Goal: Subscribe to service/newsletter

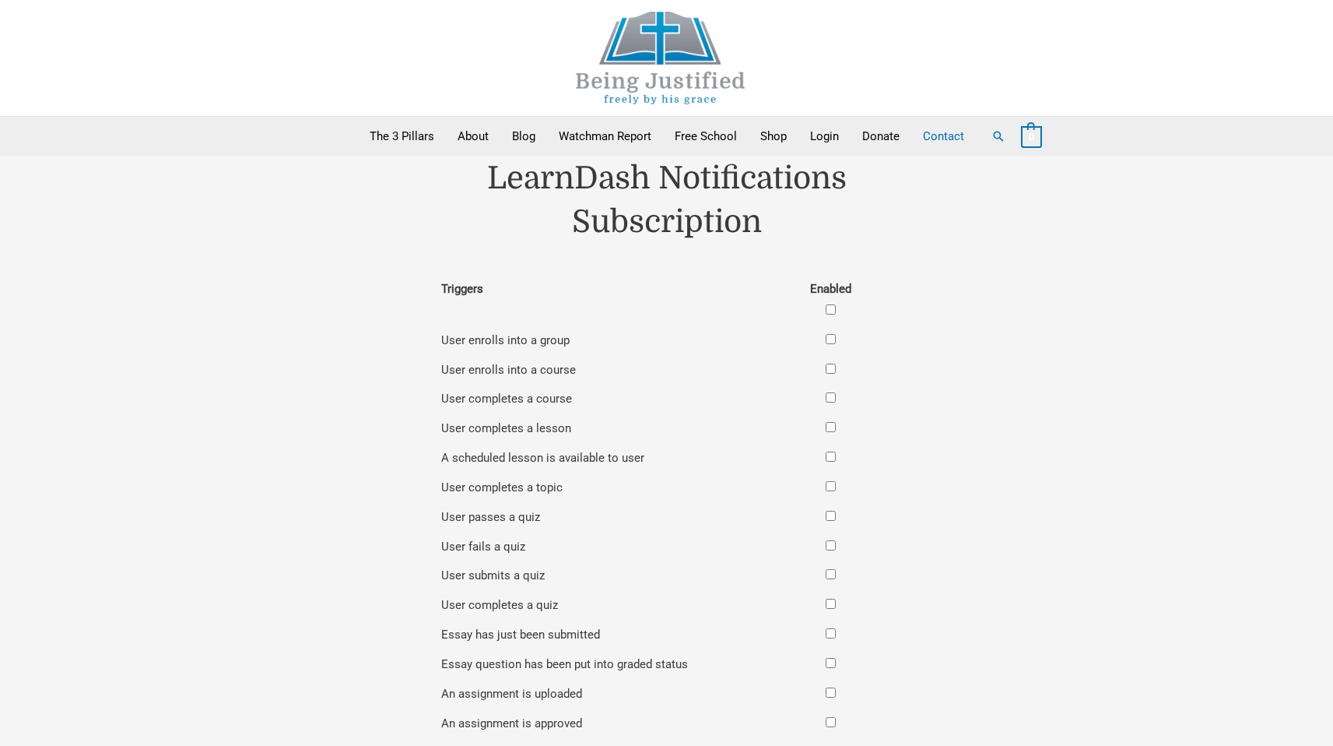
click at [946, 134] on link "Contact" at bounding box center [943, 136] width 65 height 39
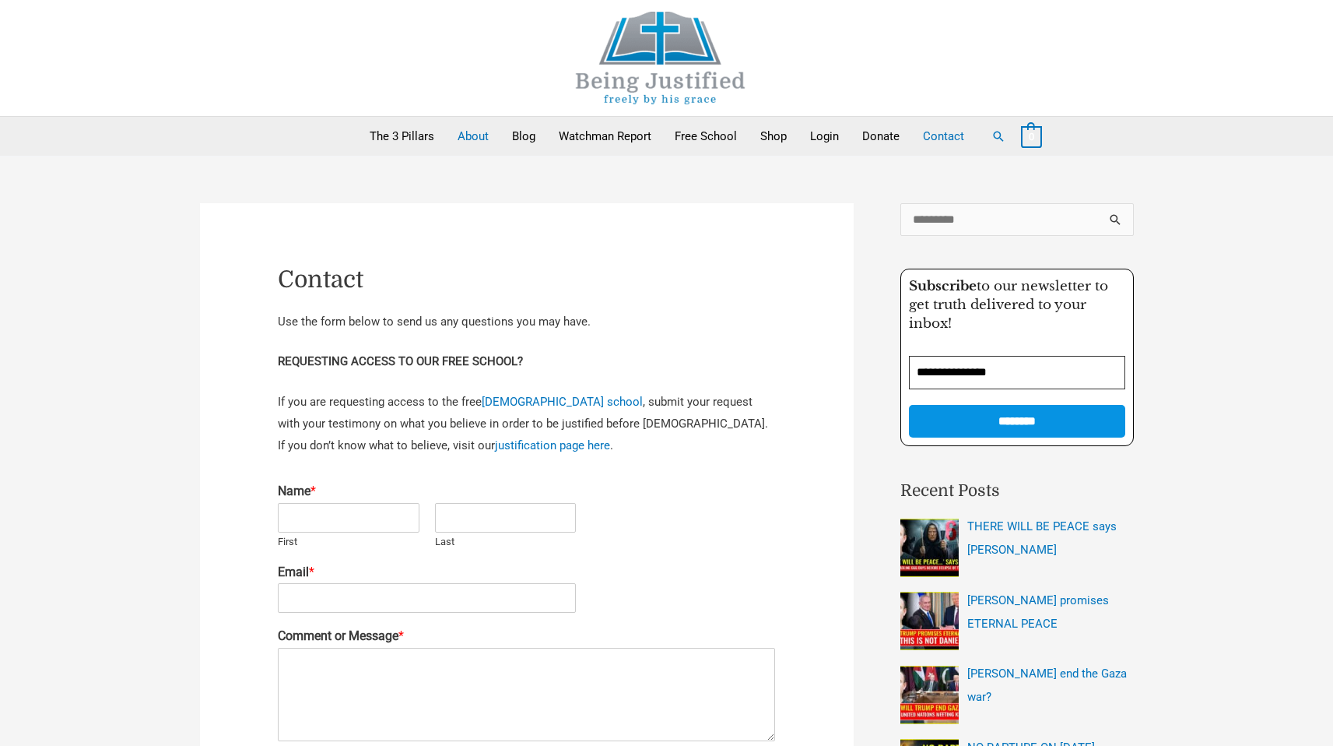
click at [475, 132] on link "About" at bounding box center [473, 136] width 54 height 39
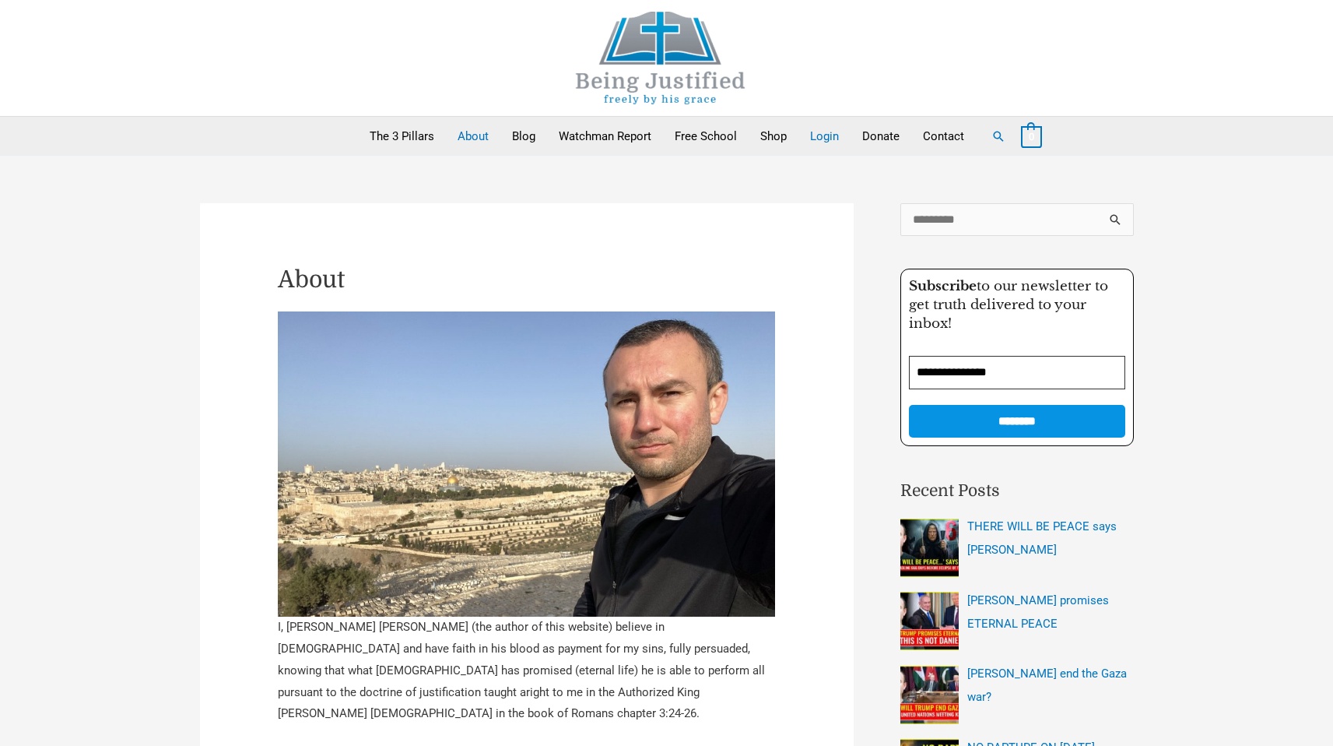
click at [817, 131] on link "Login" at bounding box center [824, 136] width 52 height 39
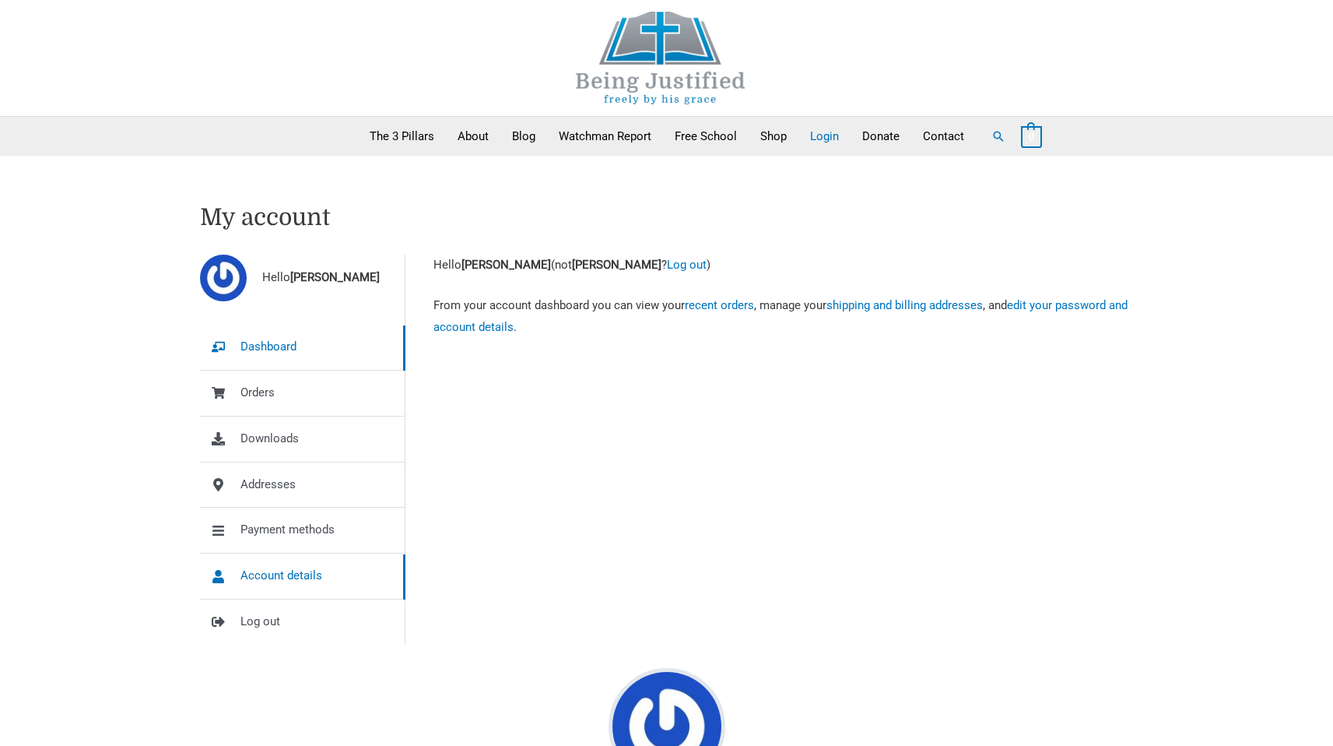
click at [300, 575] on span "Account details" at bounding box center [281, 576] width 82 height 22
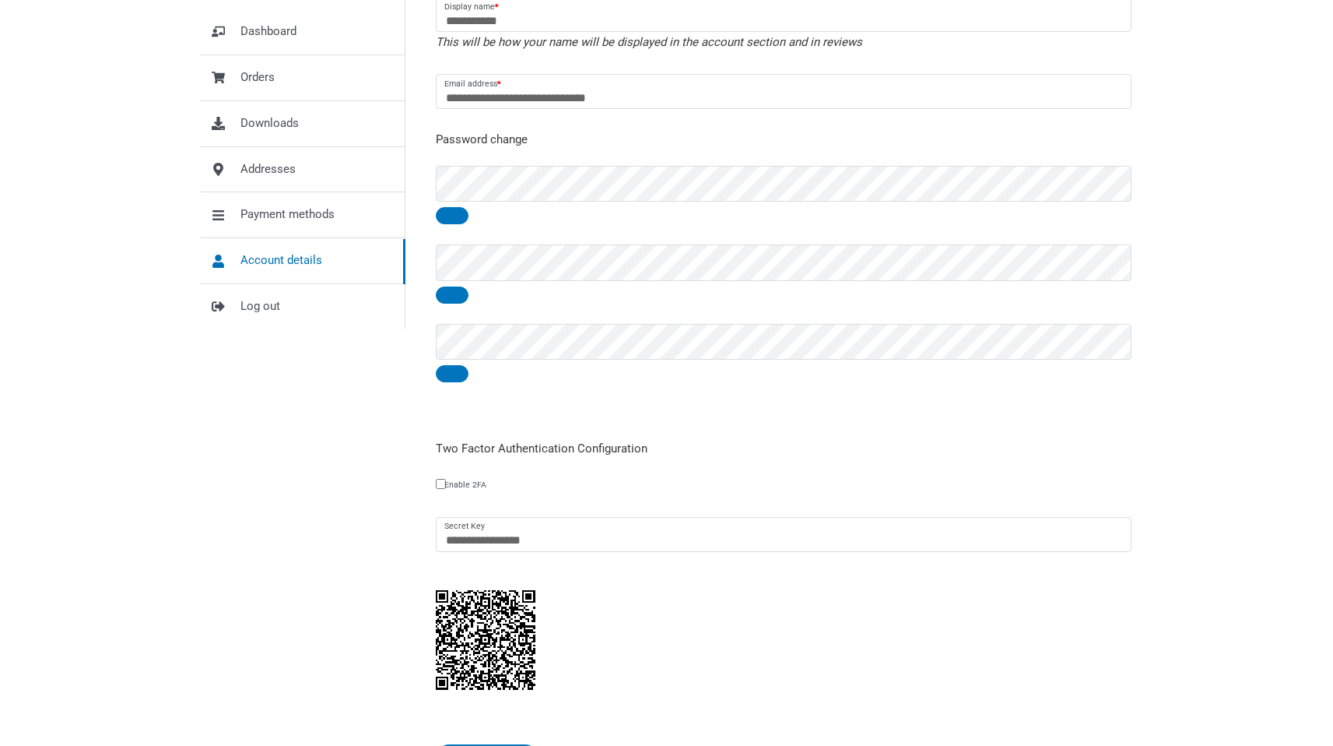
scroll to position [34, 0]
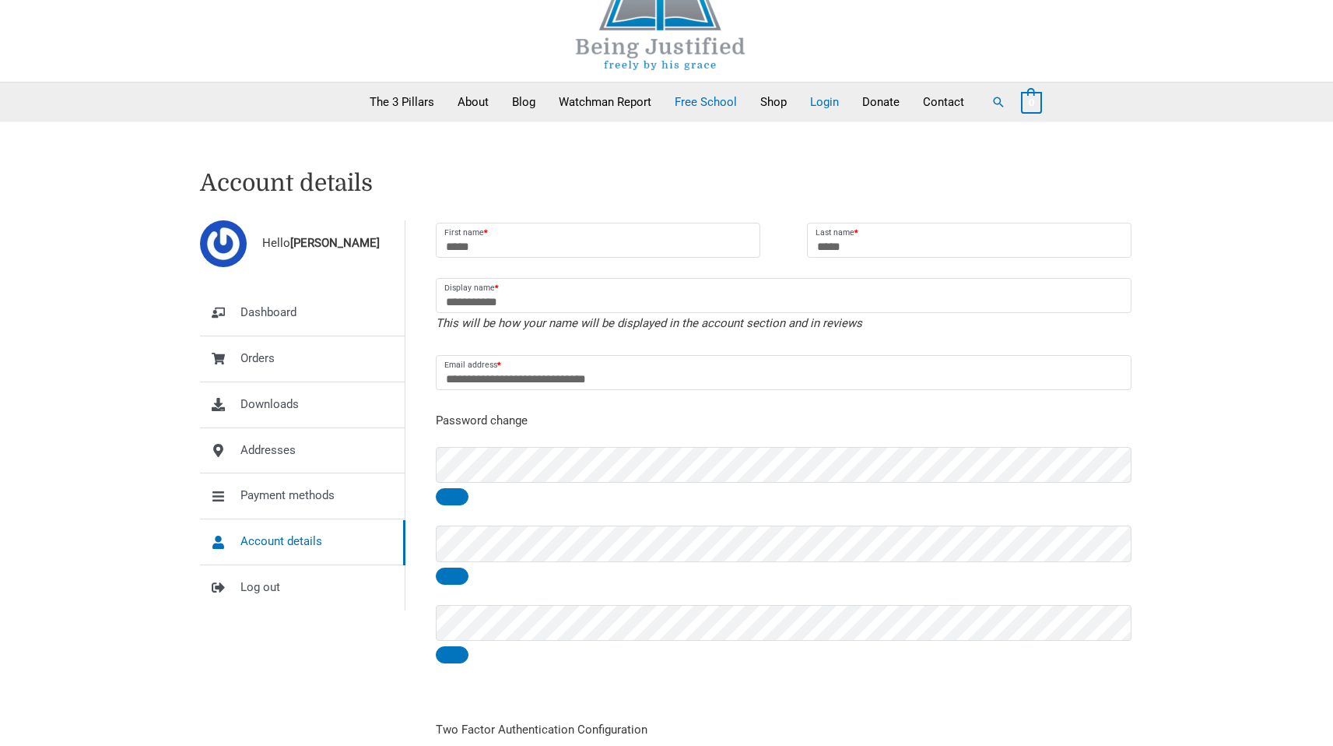
click at [713, 98] on link "Free School" at bounding box center [706, 101] width 86 height 39
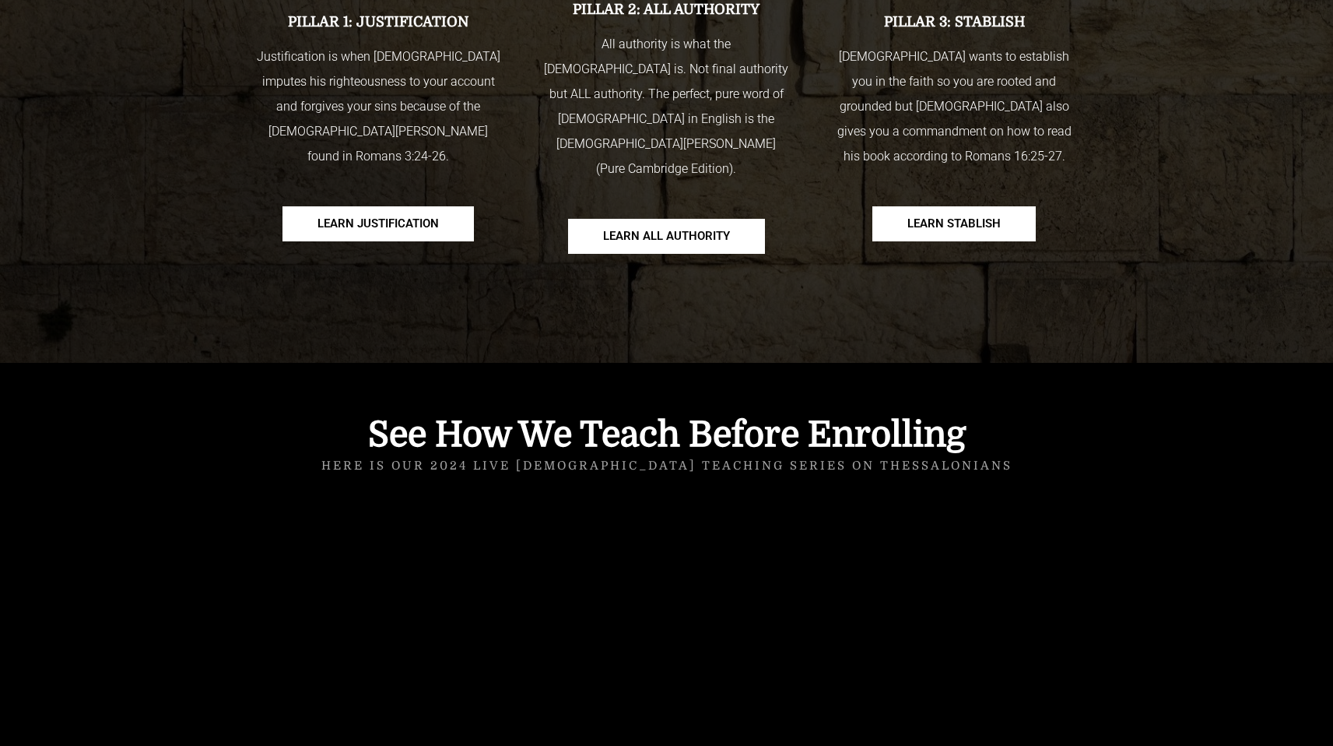
scroll to position [1290, 0]
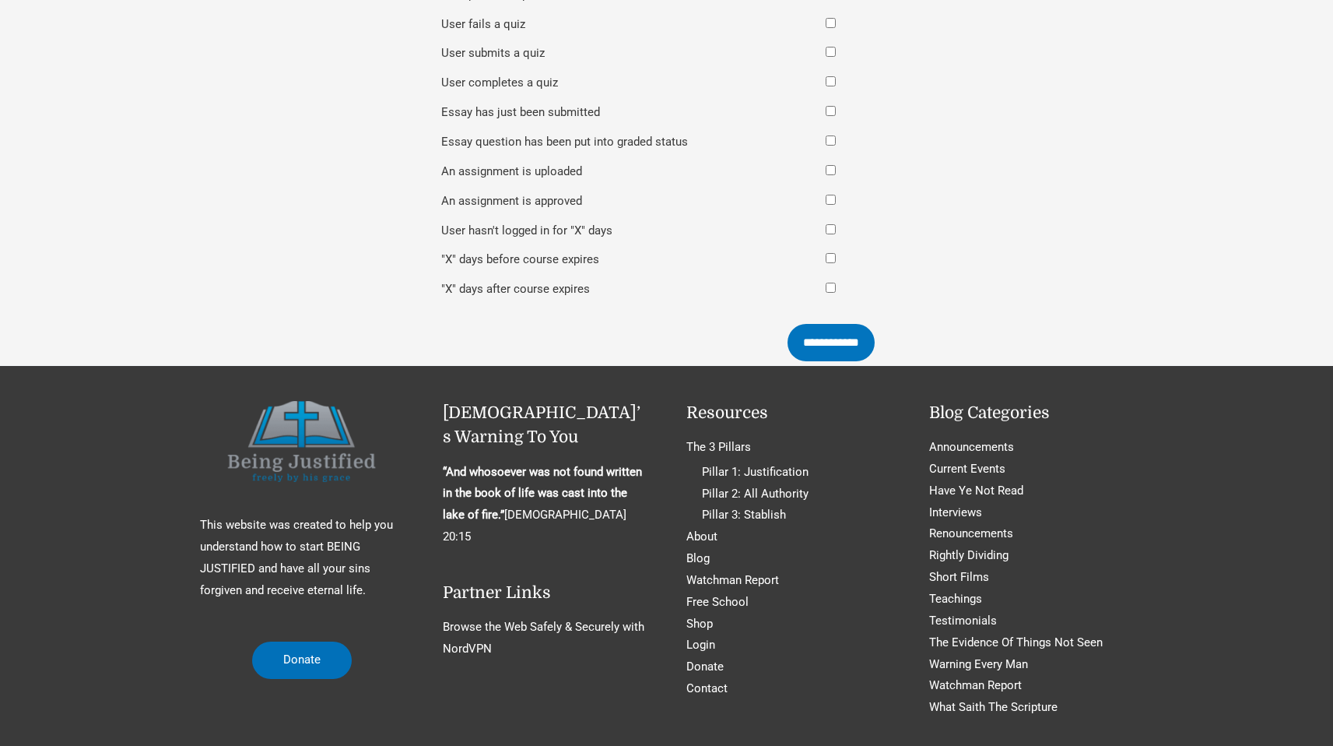
scroll to position [556, 0]
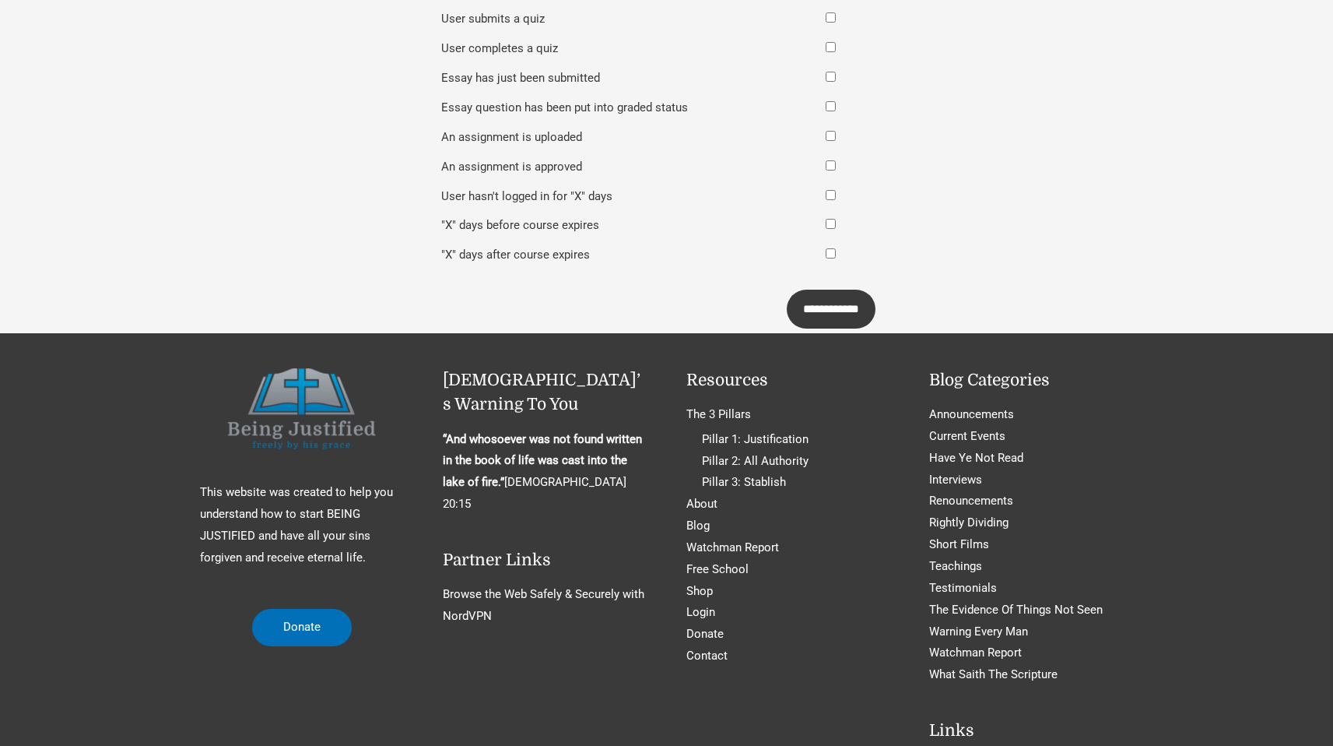
click at [844, 310] on input "**********" at bounding box center [831, 308] width 89 height 39
